Goal: Information Seeking & Learning: Compare options

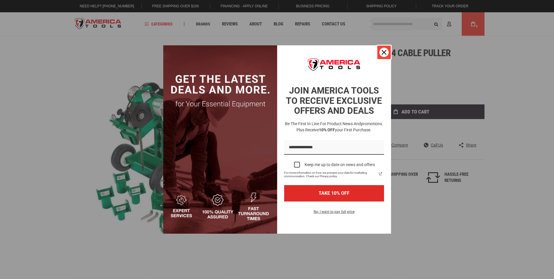
click at [385, 53] on icon "close icon" at bounding box center [384, 52] width 5 height 5
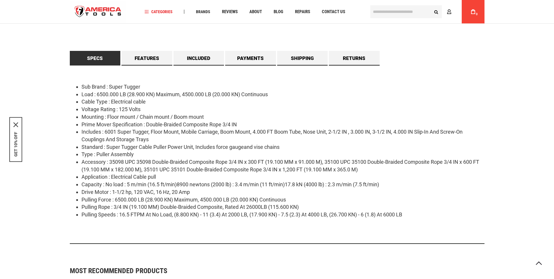
scroll to position [292, 0]
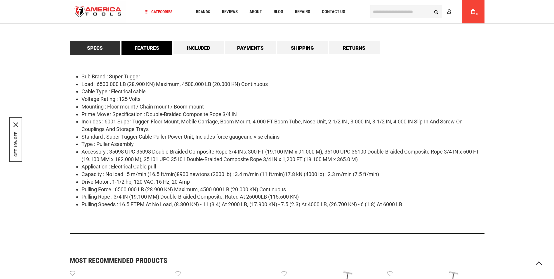
click at [152, 48] on link "Features" at bounding box center [147, 48] width 51 height 15
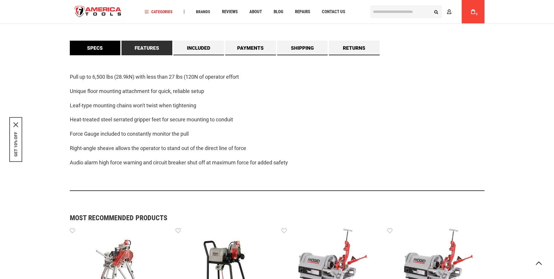
click at [98, 42] on link "Specs" at bounding box center [95, 48] width 51 height 15
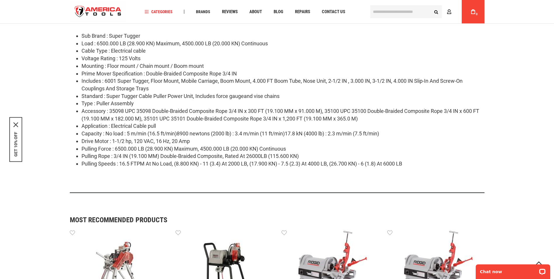
scroll to position [255, 0]
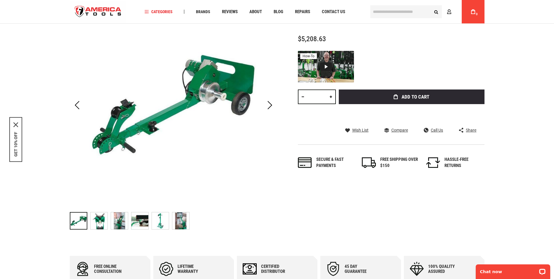
scroll to position [58, 0]
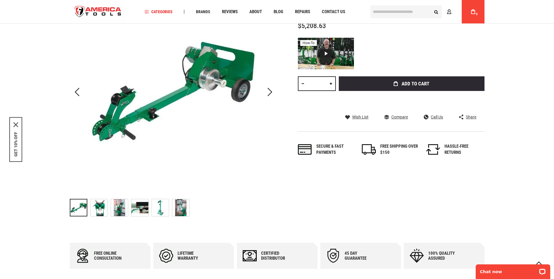
click at [248, 6] on div "Navigation Categories Plumbing Tools Drain Cleaning Diagnostics Pressing Diagno…" at bounding box center [255, 11] width 228 height 23
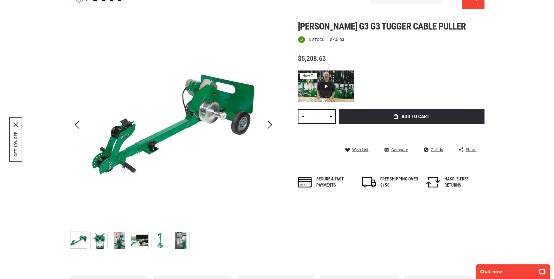
scroll to position [0, 0]
